Goal: Task Accomplishment & Management: Use online tool/utility

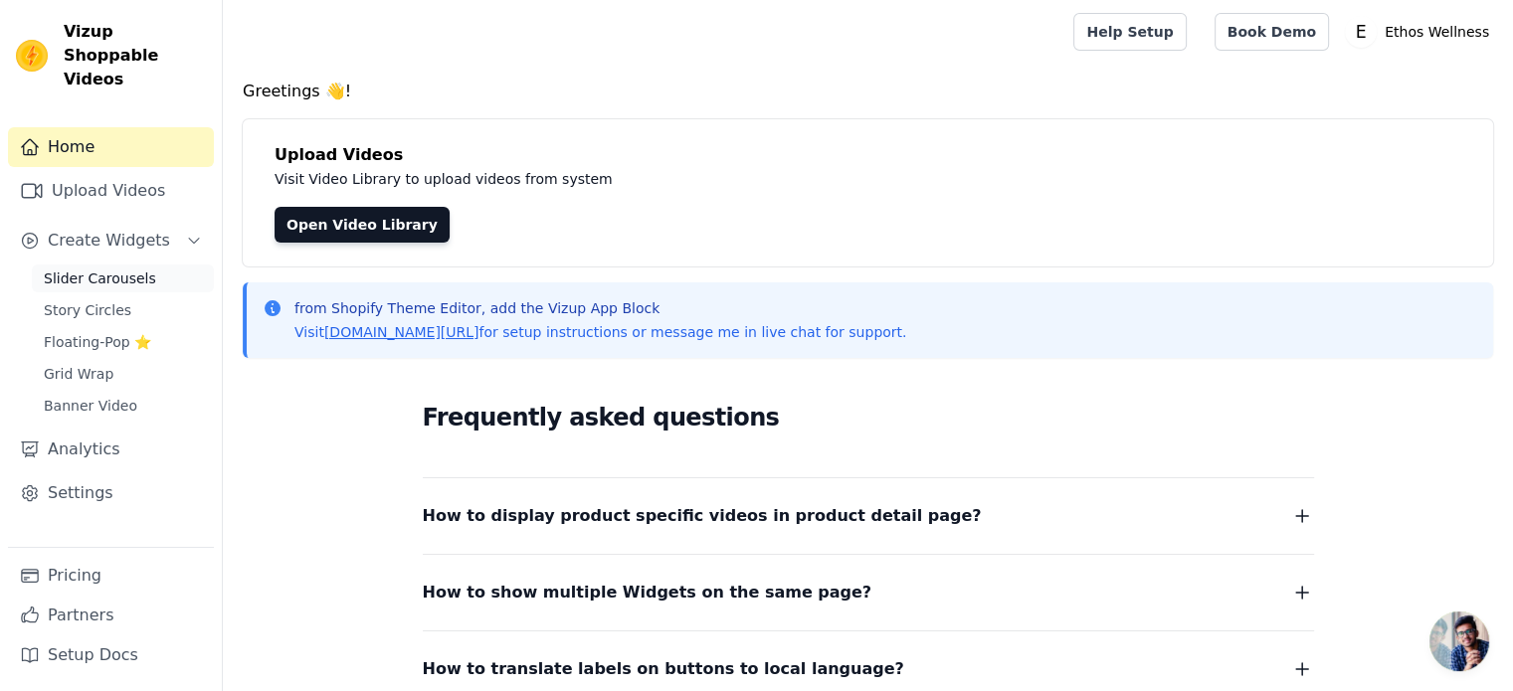
click at [97, 269] on span "Slider Carousels" at bounding box center [100, 279] width 112 height 20
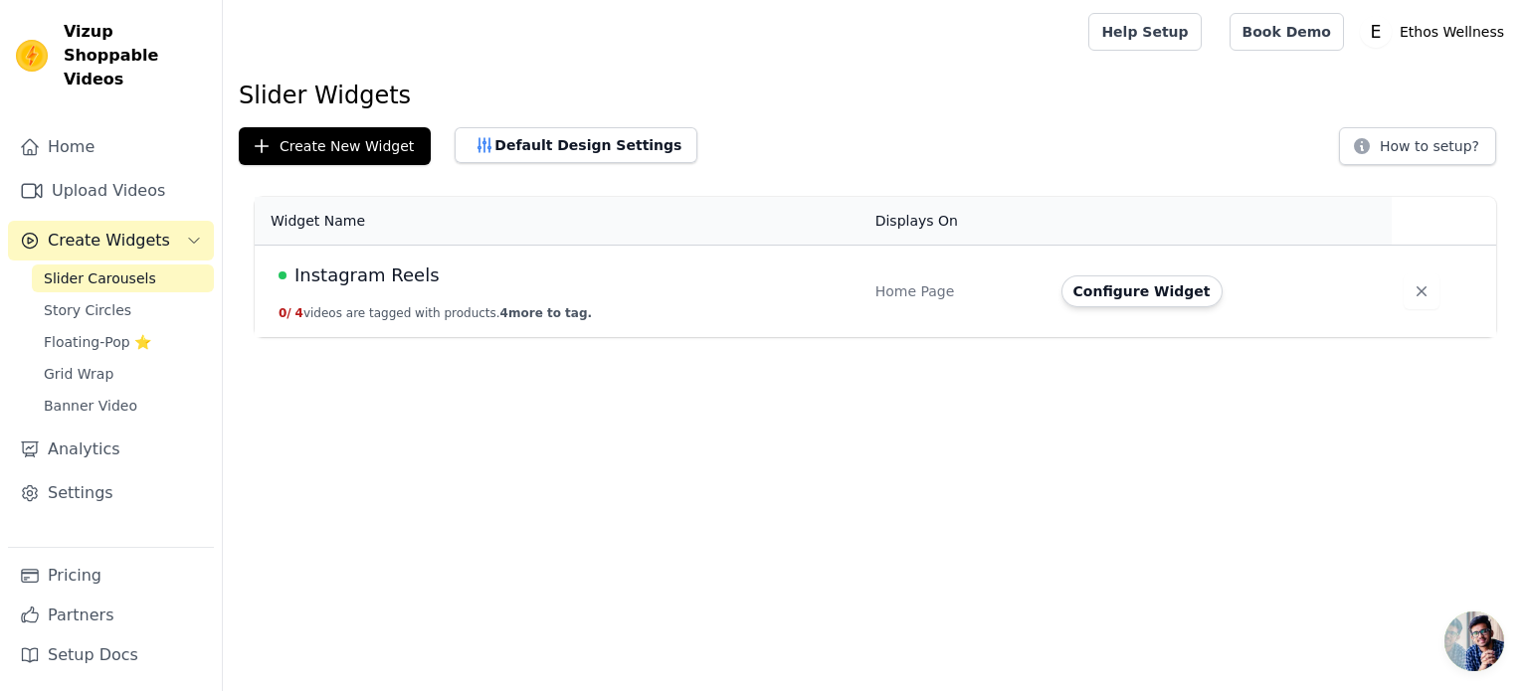
click at [905, 283] on div "Home Page" at bounding box center [956, 292] width 162 height 20
click at [1170, 299] on button "Configure Widget" at bounding box center [1141, 292] width 161 height 32
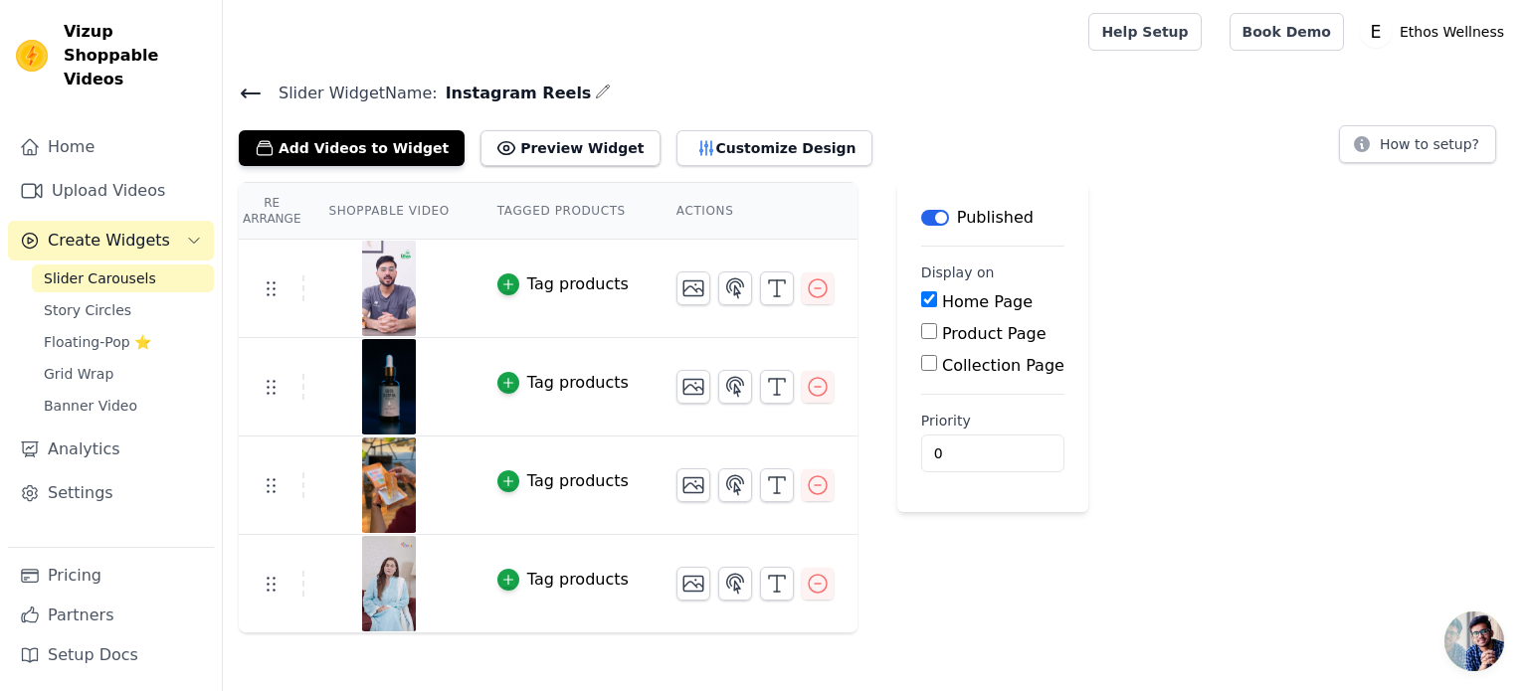
click at [942, 337] on label "Product Page" at bounding box center [994, 333] width 104 height 19
click at [931, 337] on input "Product Page" at bounding box center [929, 331] width 16 height 16
checkbox input "true"
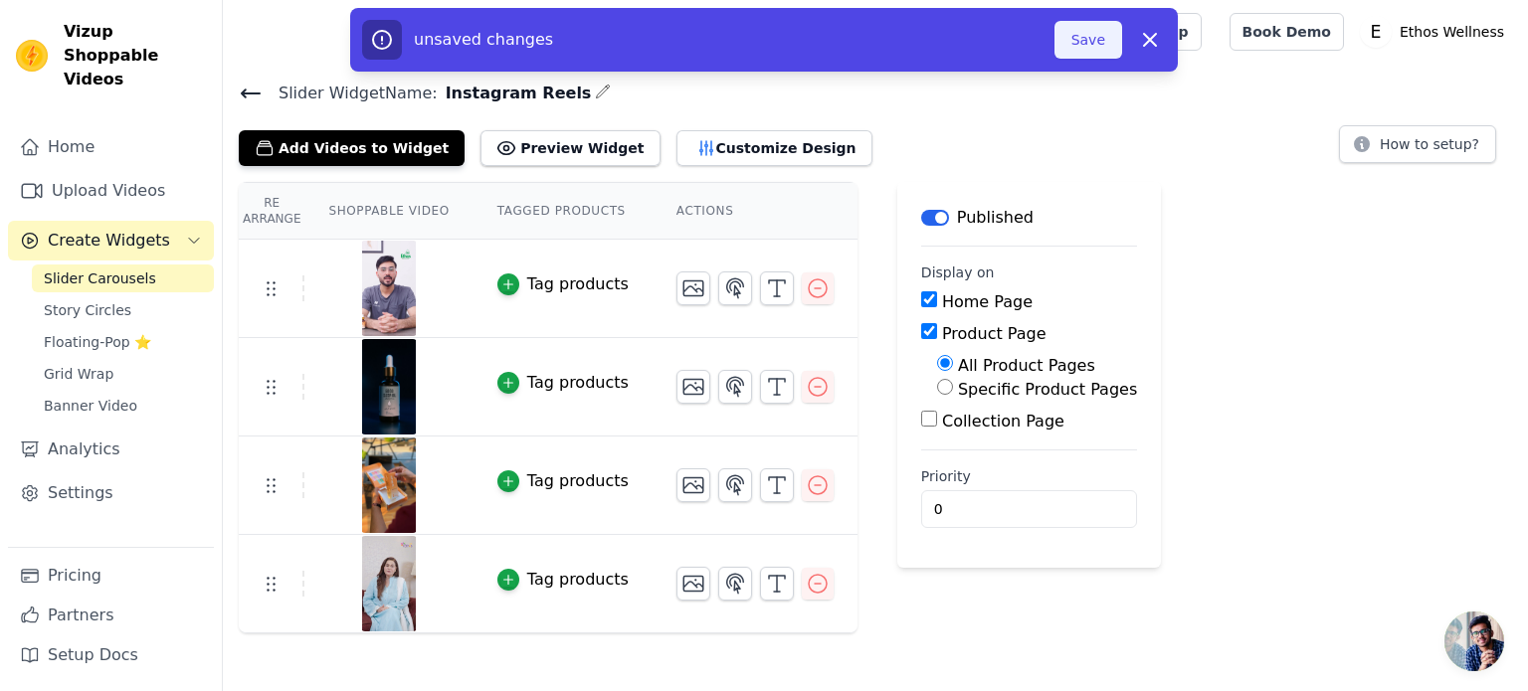
click at [1086, 48] on button "Save" at bounding box center [1088, 40] width 68 height 38
